Goal: Task Accomplishment & Management: Manage account settings

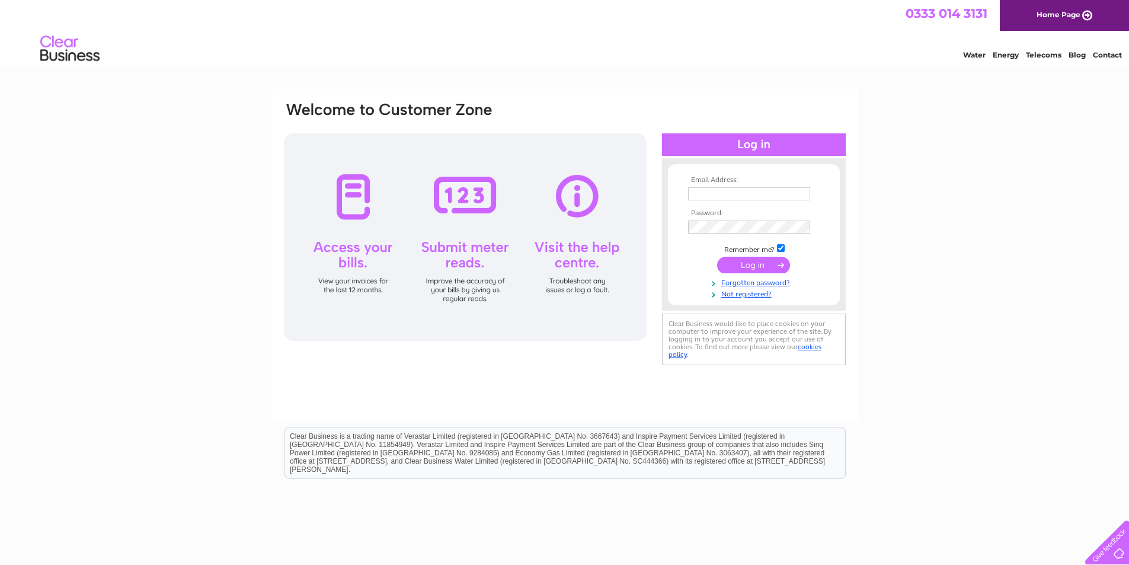
click at [789, 188] on input "text" at bounding box center [749, 193] width 122 height 13
type input "accounts@conanvet.co.uk"
click at [782, 263] on input "submit" at bounding box center [753, 266] width 73 height 17
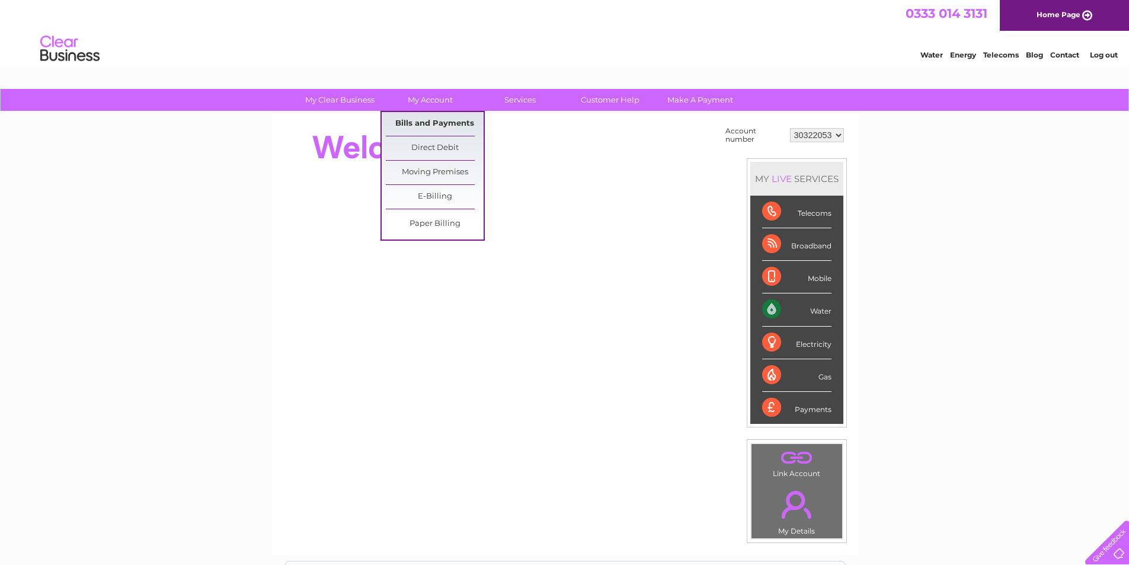
click at [431, 119] on link "Bills and Payments" at bounding box center [435, 124] width 98 height 24
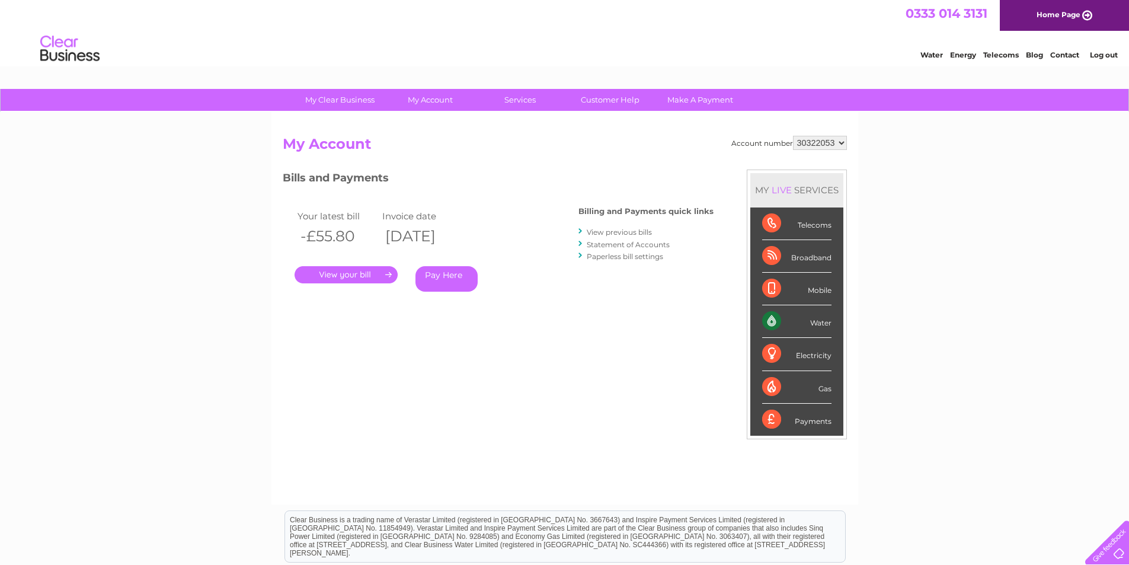
click at [368, 275] on link "." at bounding box center [346, 274] width 103 height 17
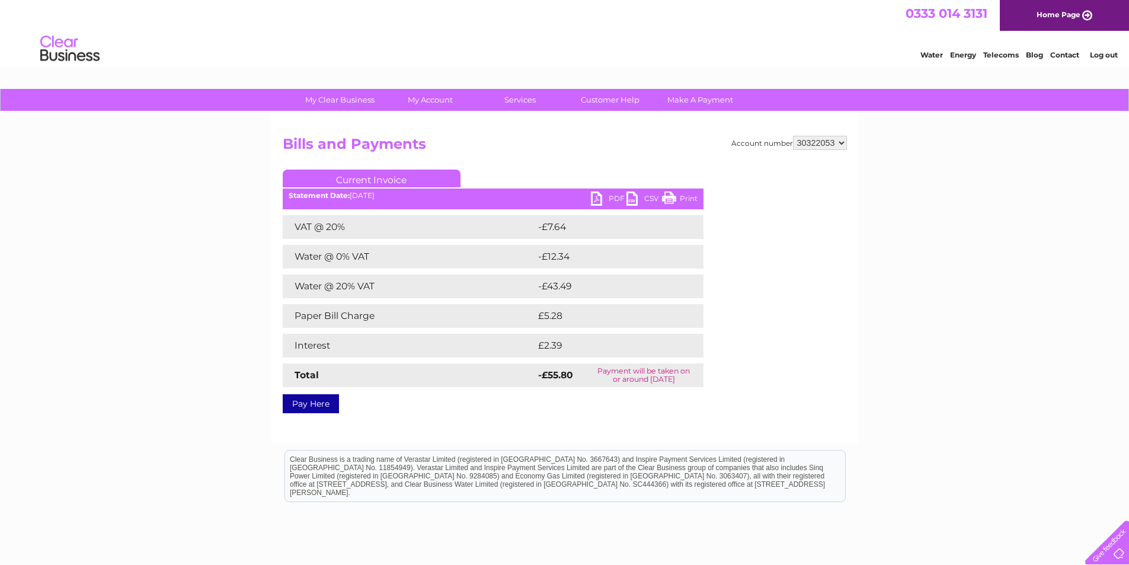
scroll to position [91, 0]
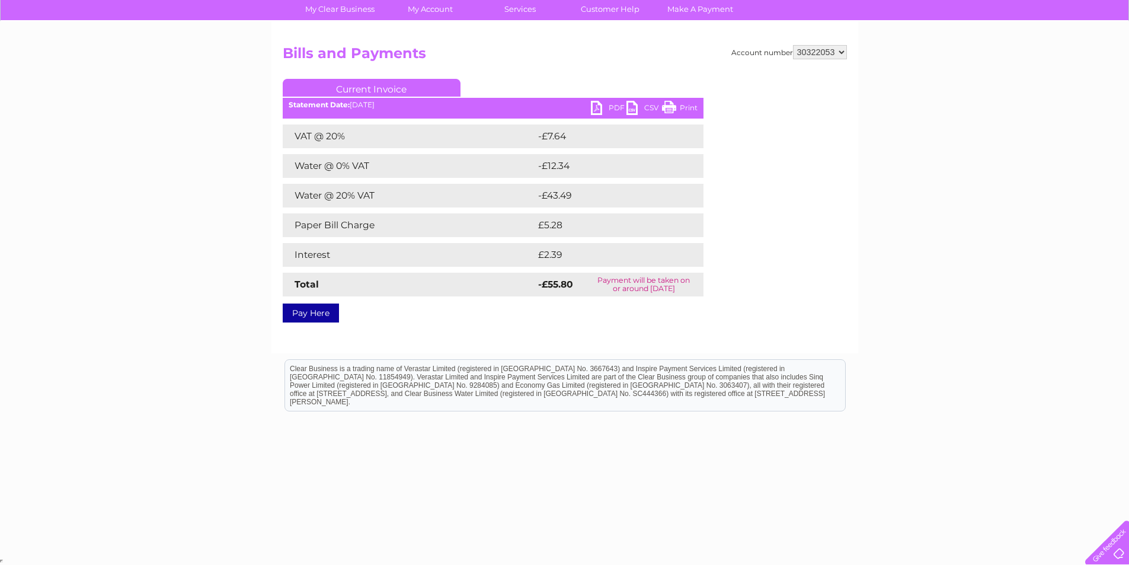
click at [597, 107] on link "PDF" at bounding box center [609, 109] width 36 height 17
